Goal: Task Accomplishment & Management: Use online tool/utility

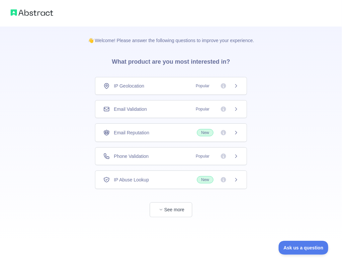
click at [135, 154] on span "Phone Validation" at bounding box center [131, 156] width 35 height 7
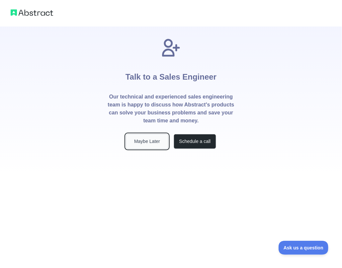
click at [159, 140] on button "Maybe Later" at bounding box center [147, 141] width 42 height 15
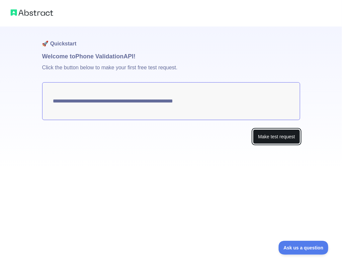
click at [264, 132] on button "Make test request" at bounding box center [276, 136] width 47 height 15
